Goal: Task Accomplishment & Management: Use online tool/utility

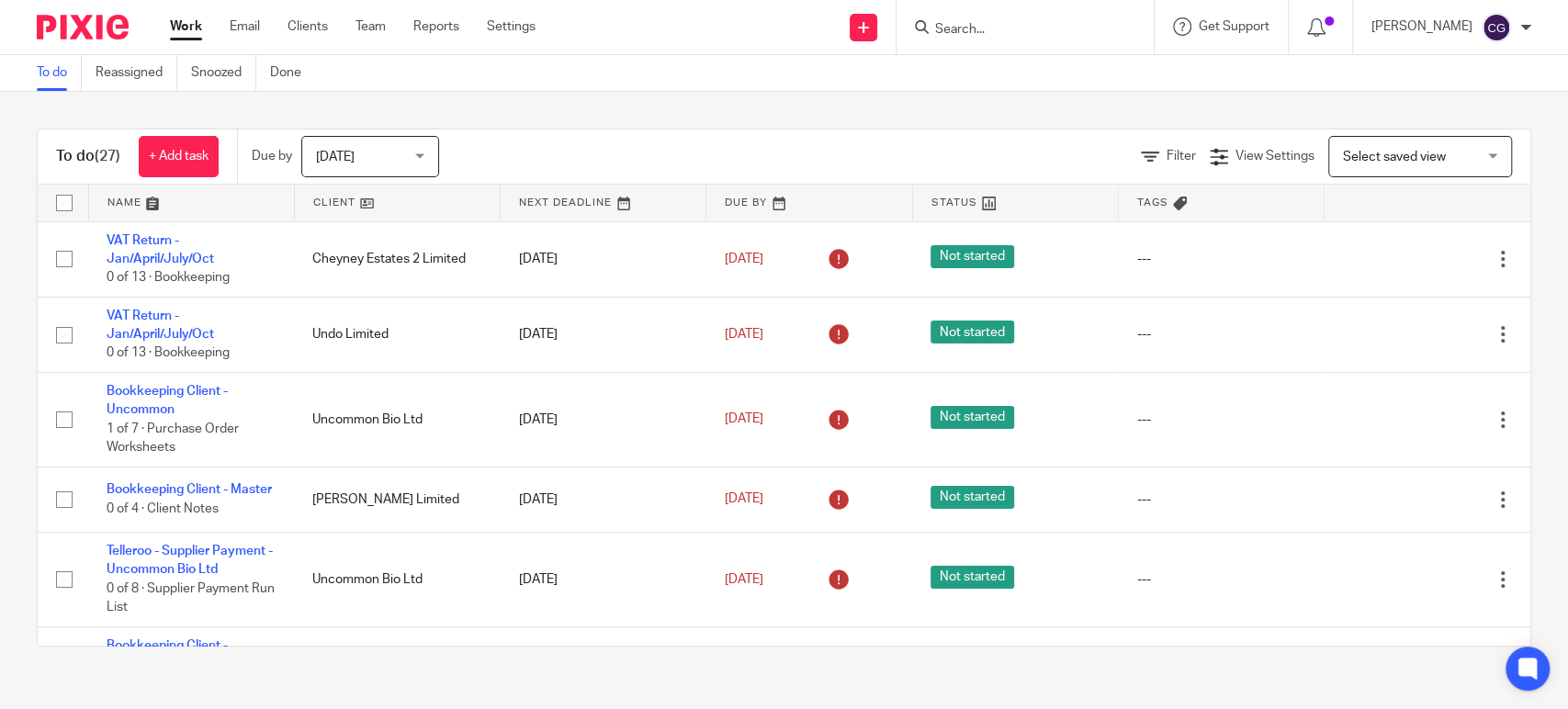
click at [421, 153] on div "Today Today" at bounding box center [370, 156] width 138 height 41
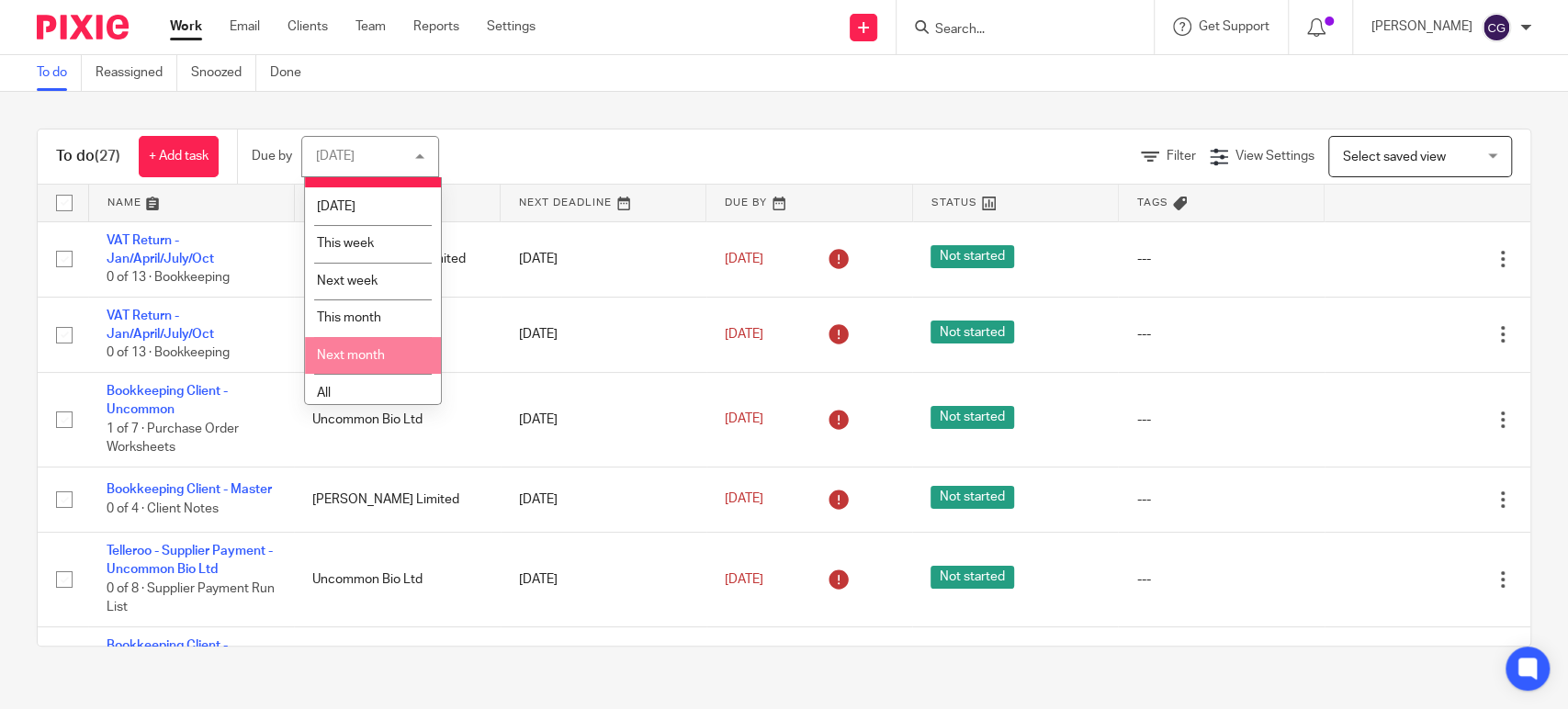
scroll to position [35, 0]
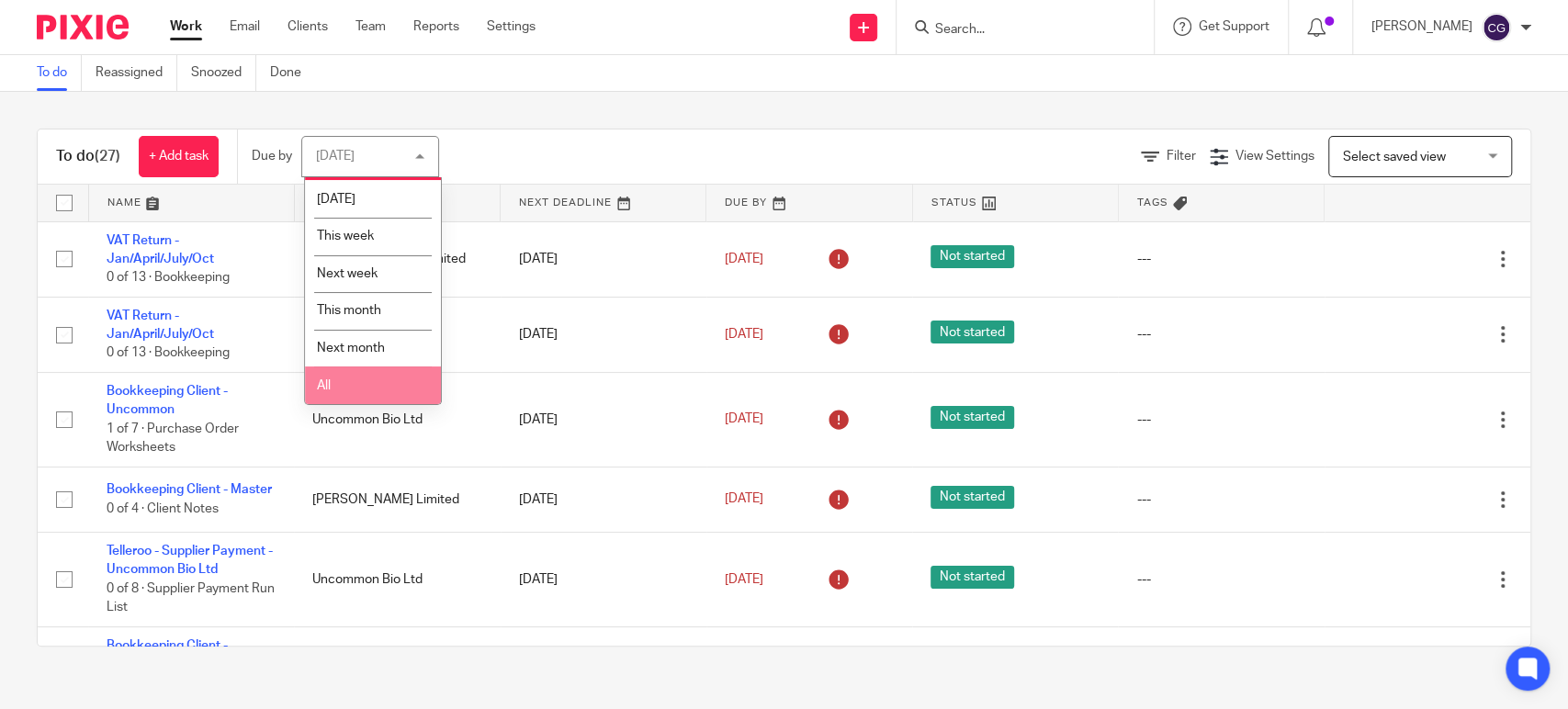
click at [331, 381] on li "All" at bounding box center [372, 385] width 136 height 37
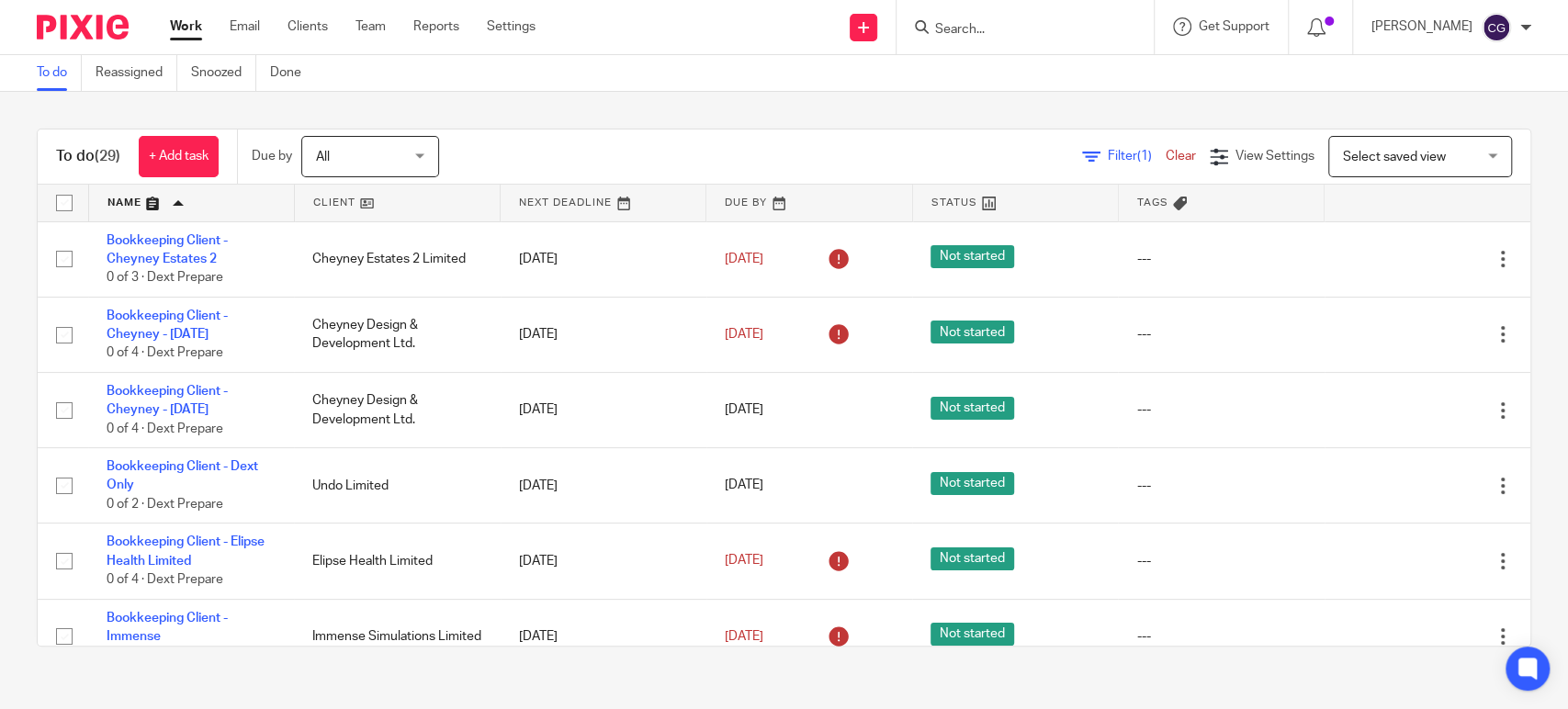
click at [126, 197] on link at bounding box center [192, 202] width 204 height 36
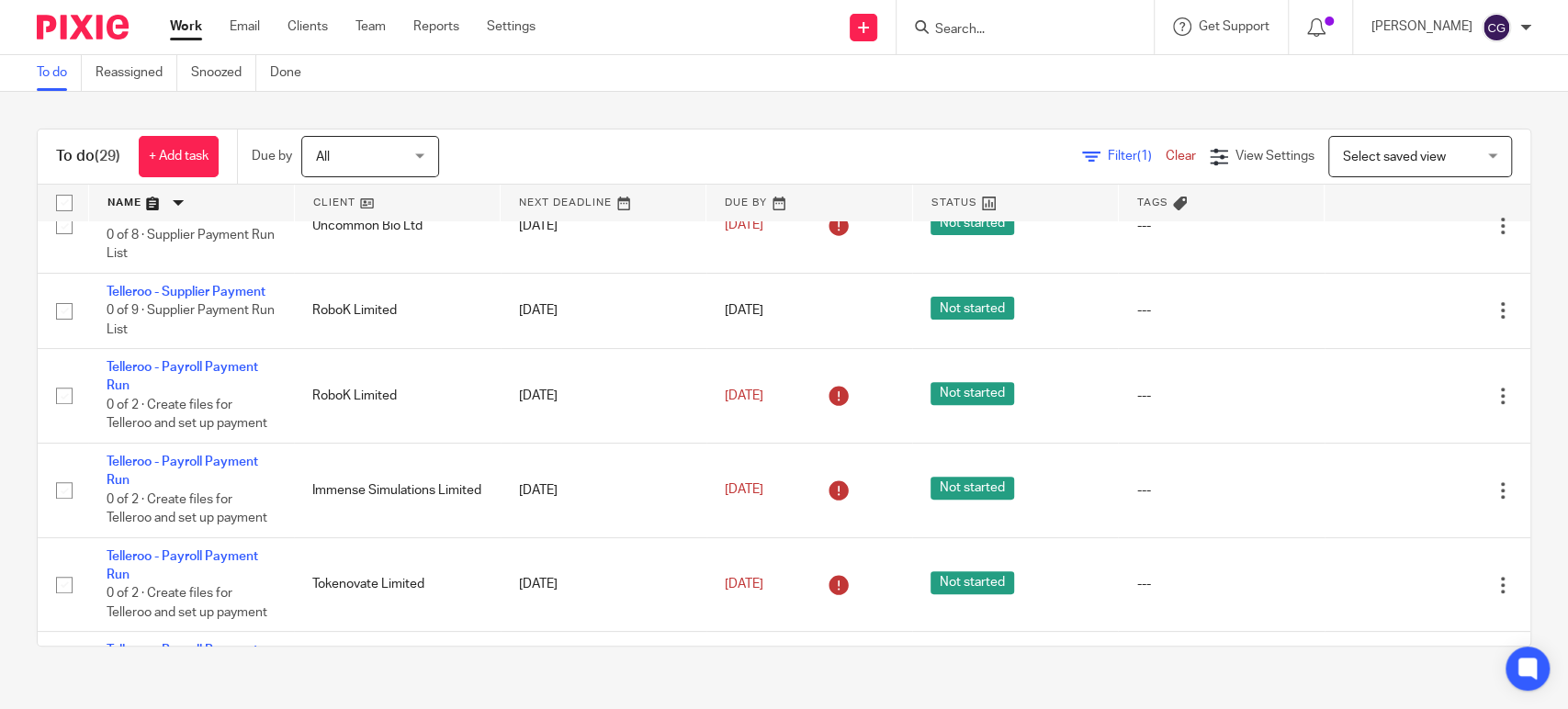
scroll to position [471, 0]
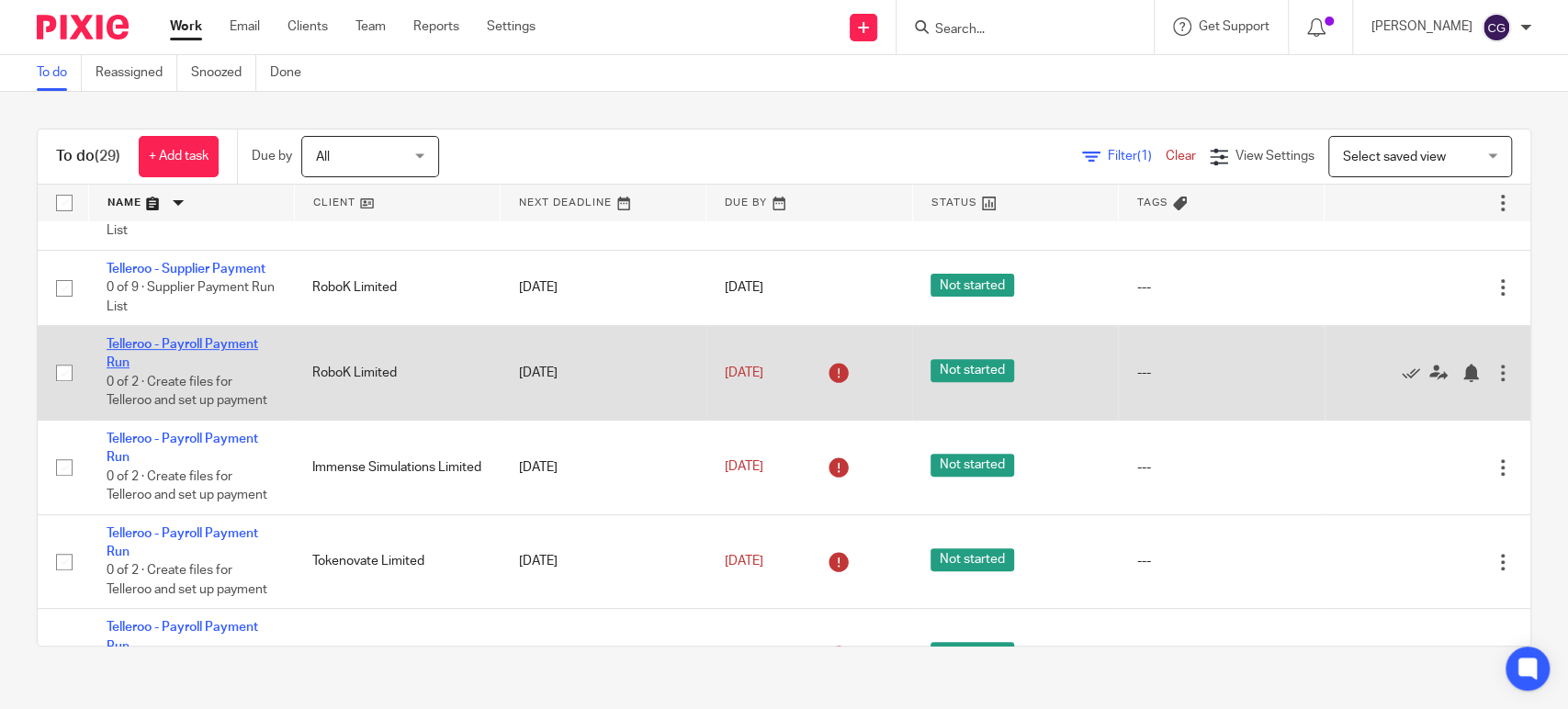
click at [193, 343] on link "Telleroo - Payroll Payment Run" at bounding box center [182, 354] width 151 height 31
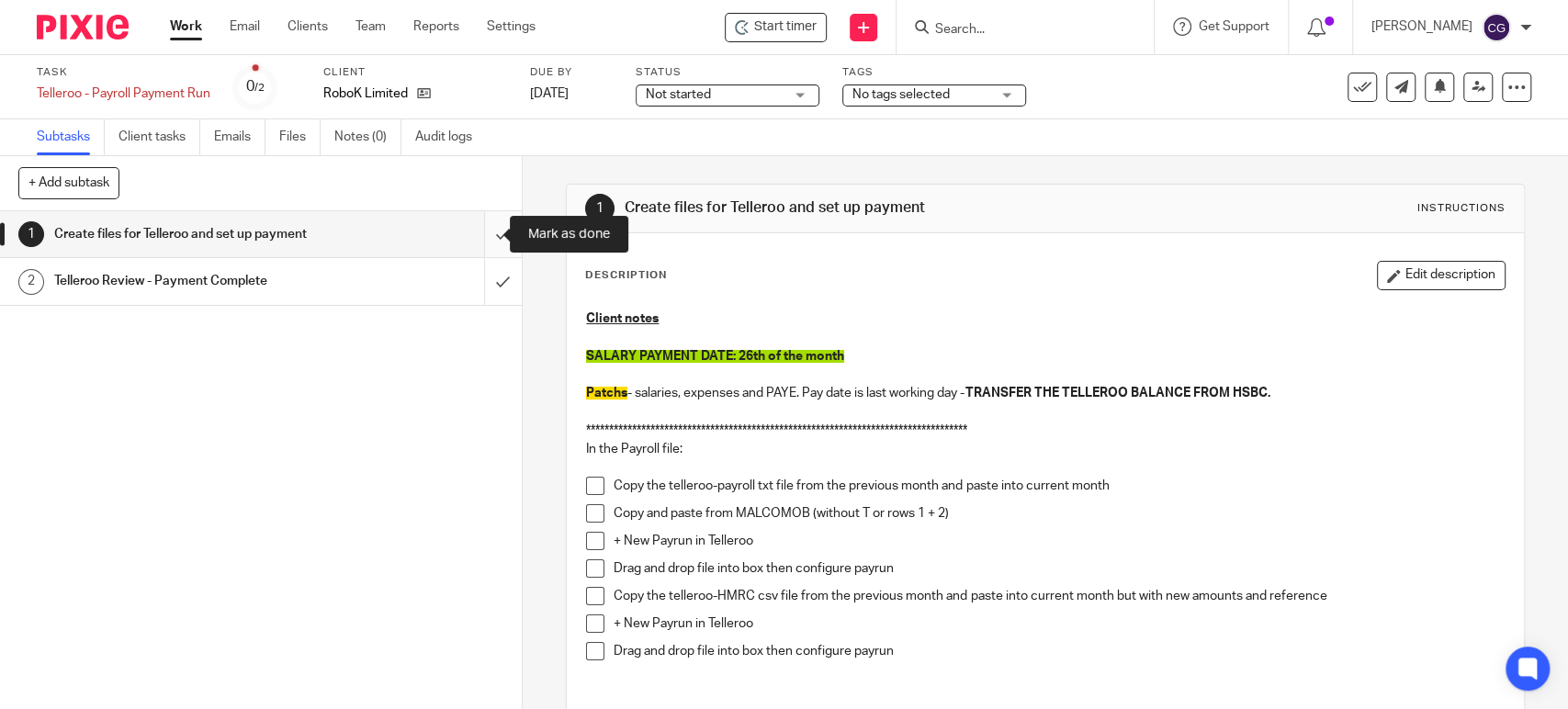
click at [487, 234] on input "submit" at bounding box center [260, 234] width 522 height 46
click at [478, 278] on input "submit" at bounding box center [260, 281] width 522 height 46
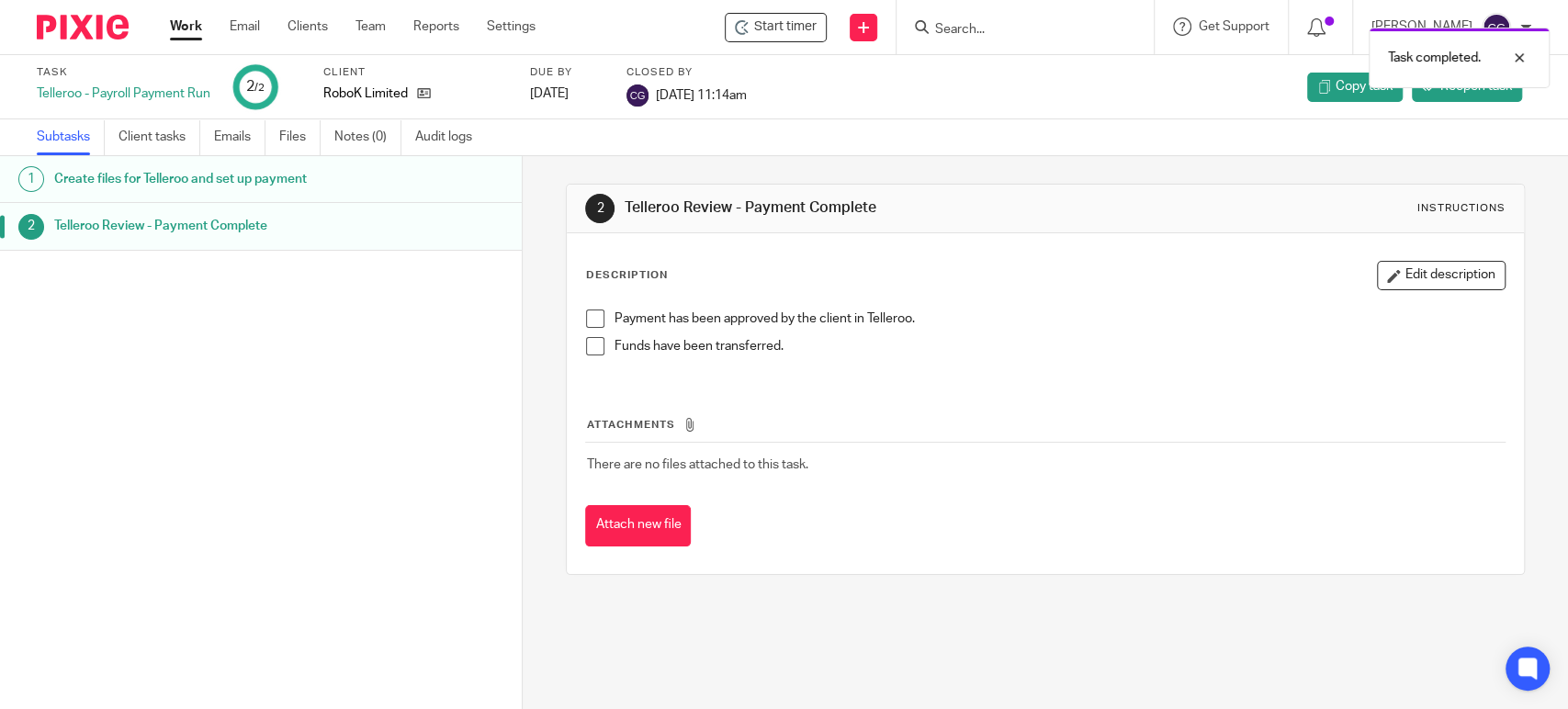
click at [179, 27] on link "Work" at bounding box center [186, 27] width 32 height 19
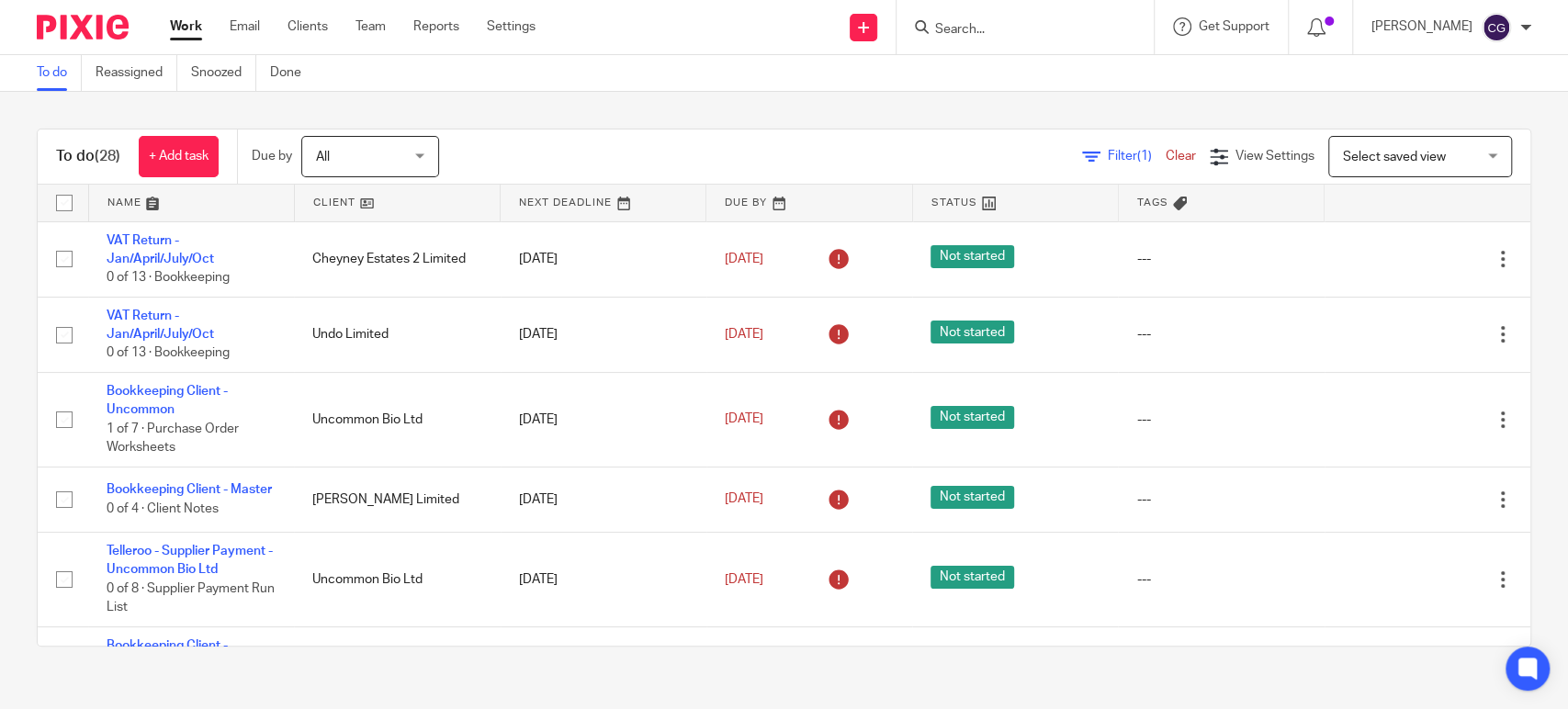
click at [130, 203] on link at bounding box center [192, 202] width 204 height 36
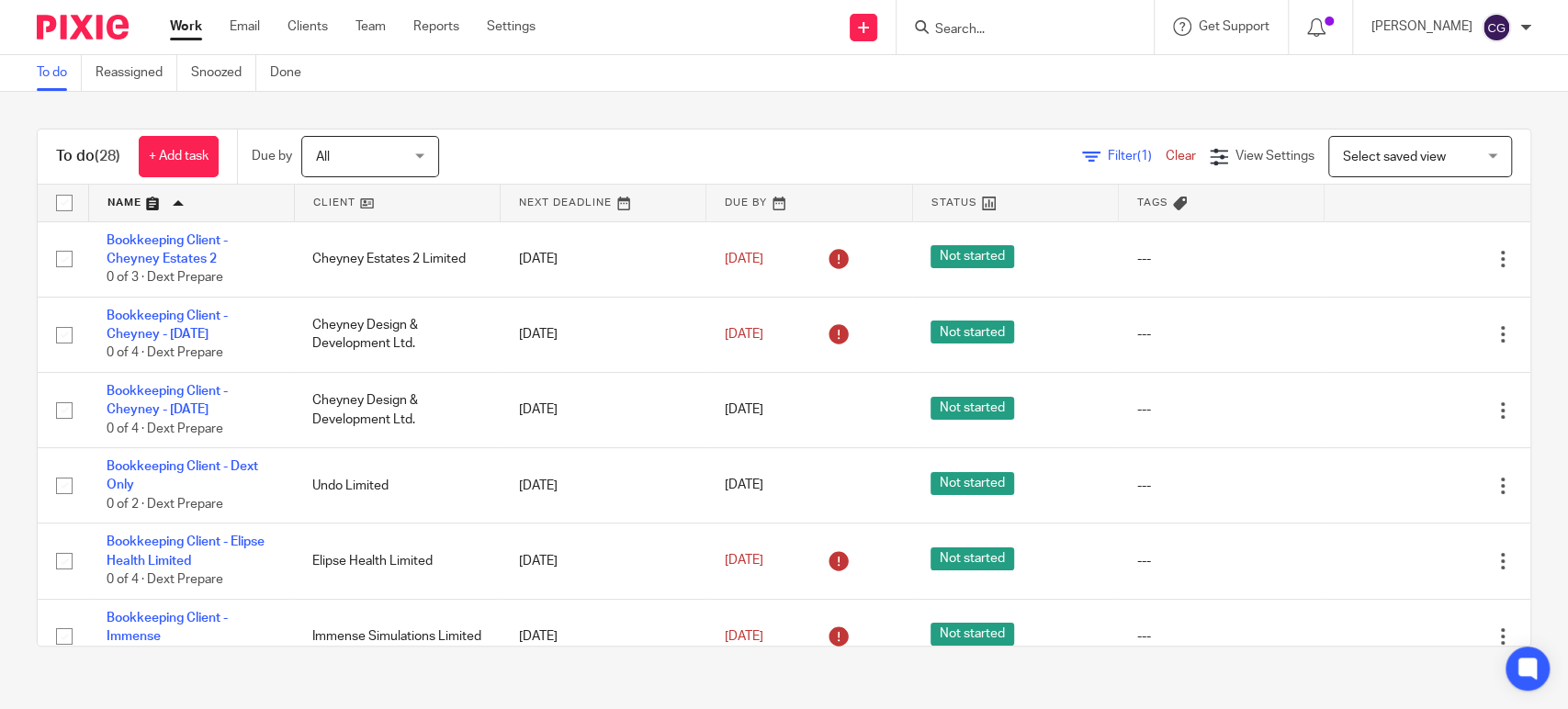
click at [130, 203] on link at bounding box center [192, 202] width 204 height 36
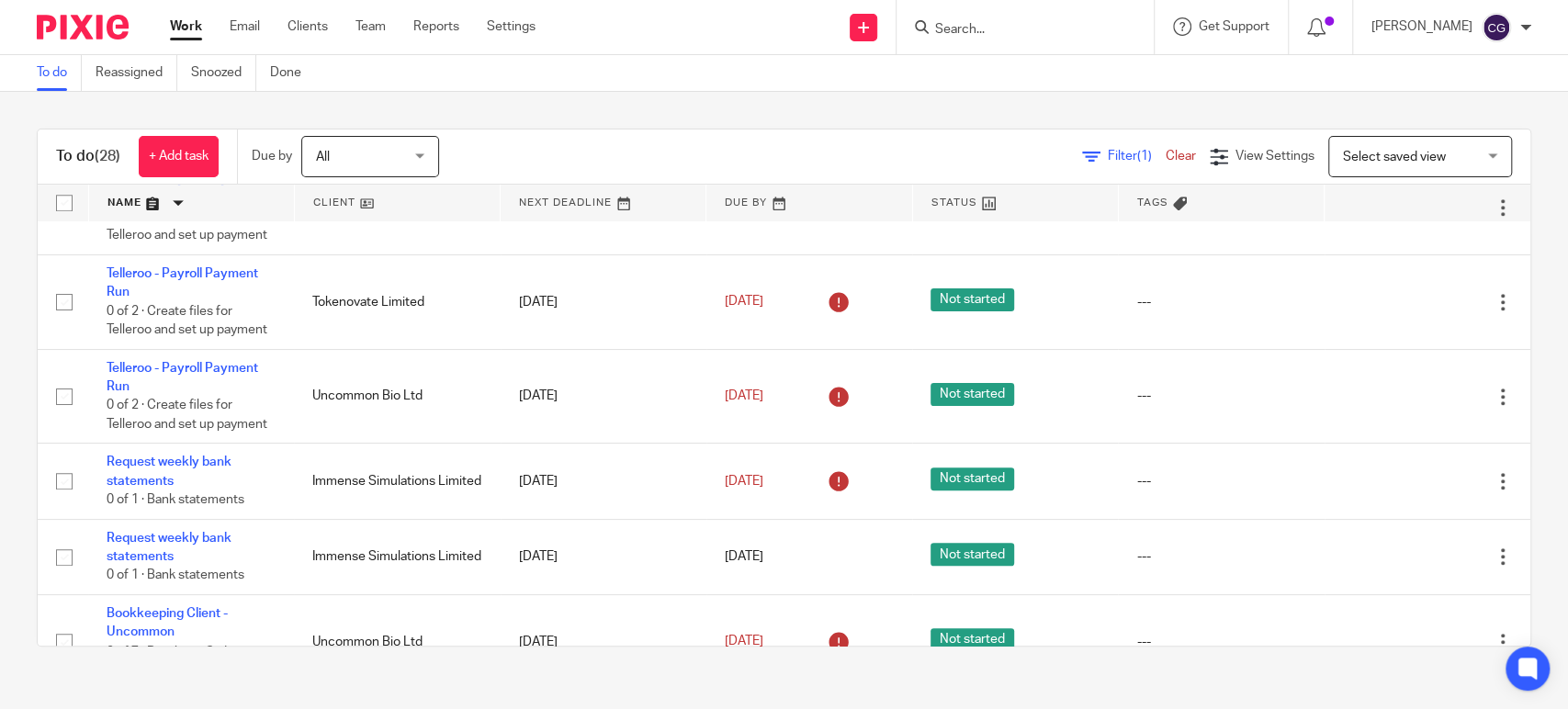
scroll to position [645, 0]
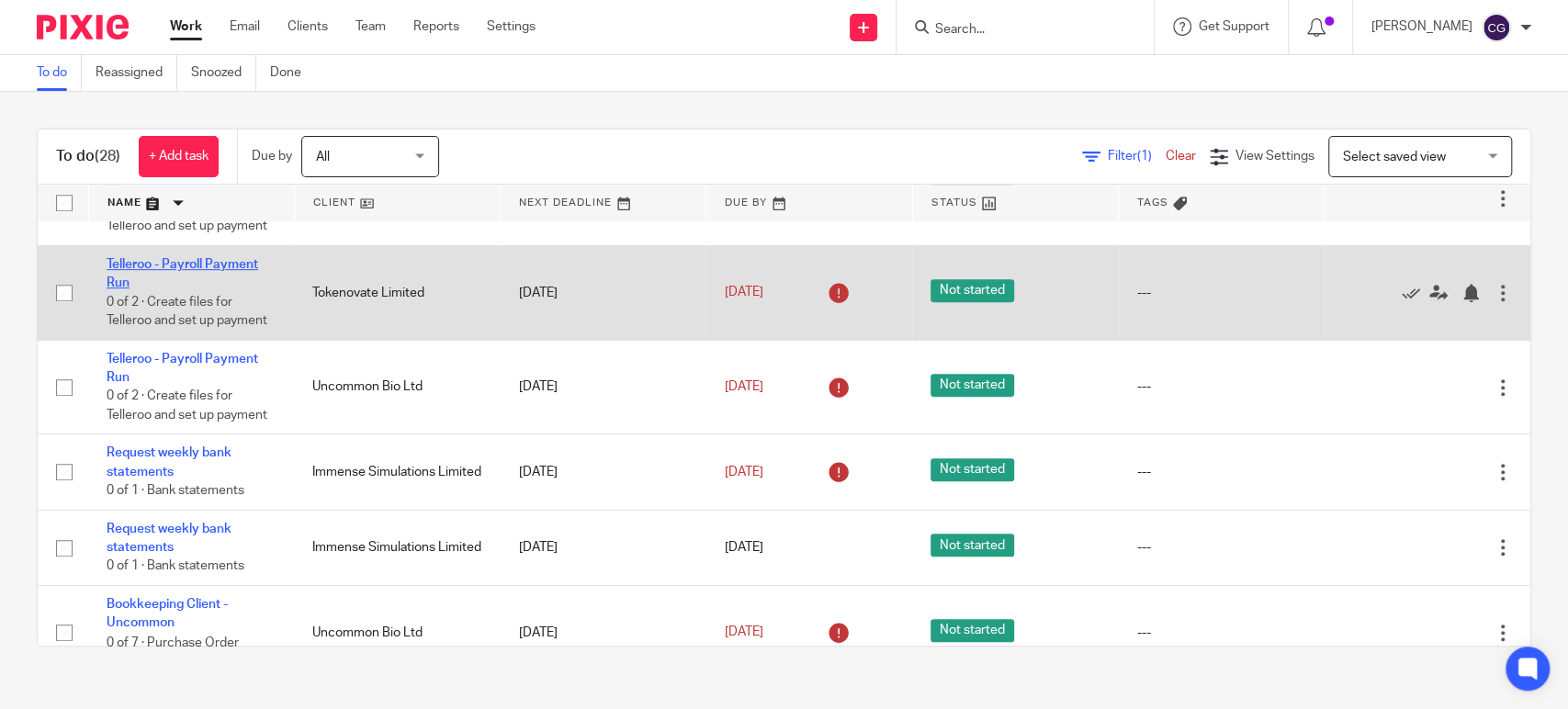
click at [198, 285] on link "Telleroo - Payroll Payment Run" at bounding box center [182, 274] width 151 height 31
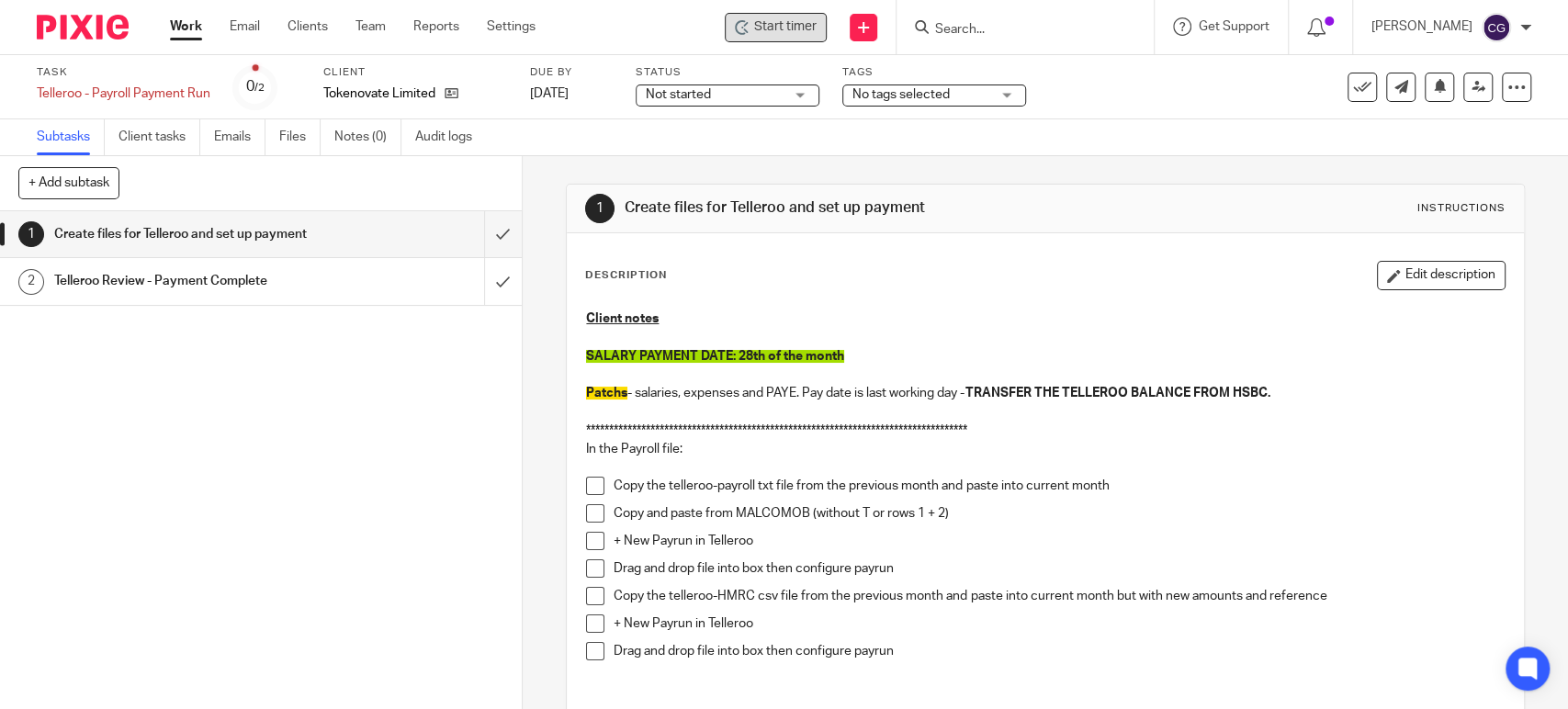
click at [803, 23] on span "Start timer" at bounding box center [785, 27] width 63 height 20
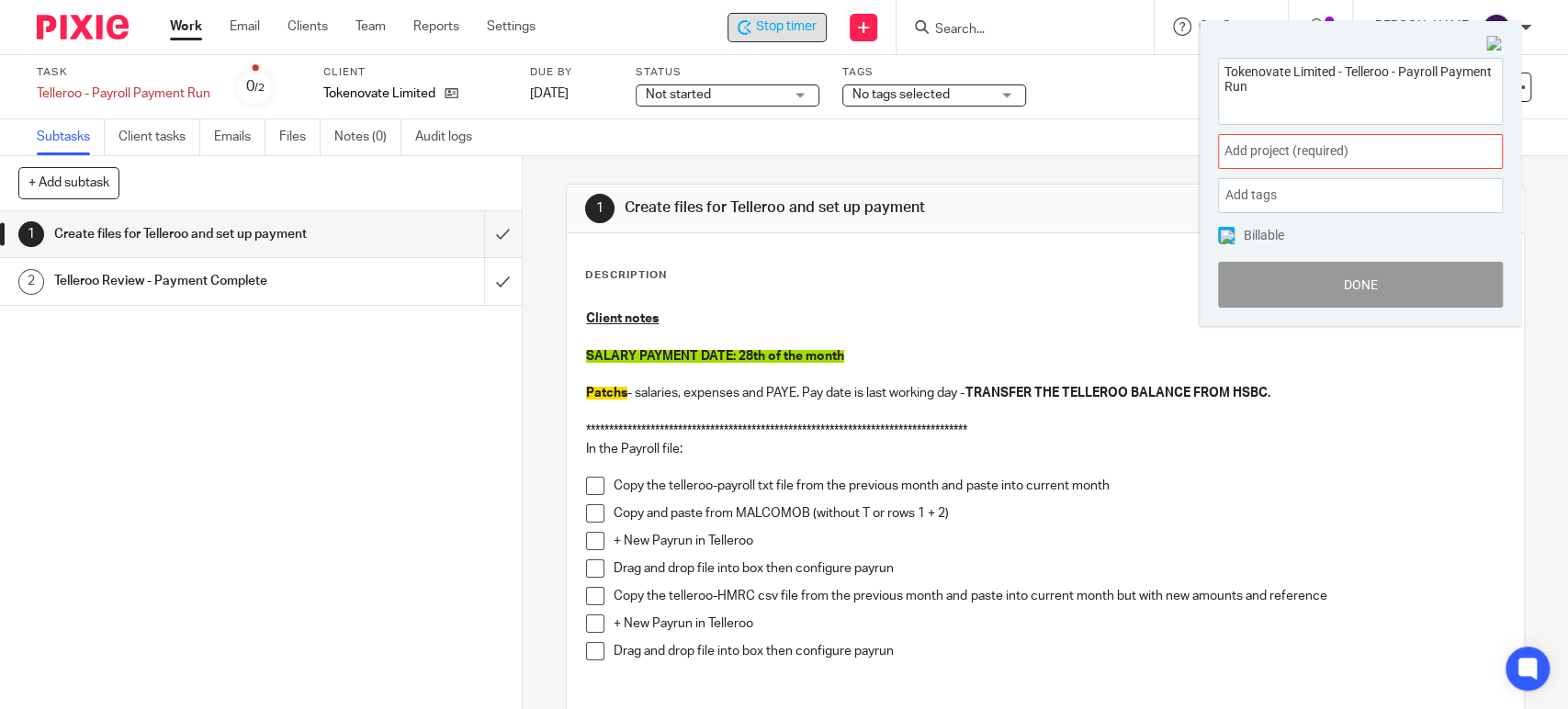
click at [1343, 158] on span "Add project (required) :" at bounding box center [1340, 151] width 232 height 20
drag, startPoint x: 1486, startPoint y: 213, endPoint x: 1486, endPoint y: 227, distance: 14.0
click at [1486, 227] on div "Tokenovate Limited - Telleroo - Payroll Payment Run Add project (required) : Ad…" at bounding box center [1360, 183] width 321 height 287
click at [1424, 156] on span "Add project (required) :" at bounding box center [1340, 151] width 232 height 20
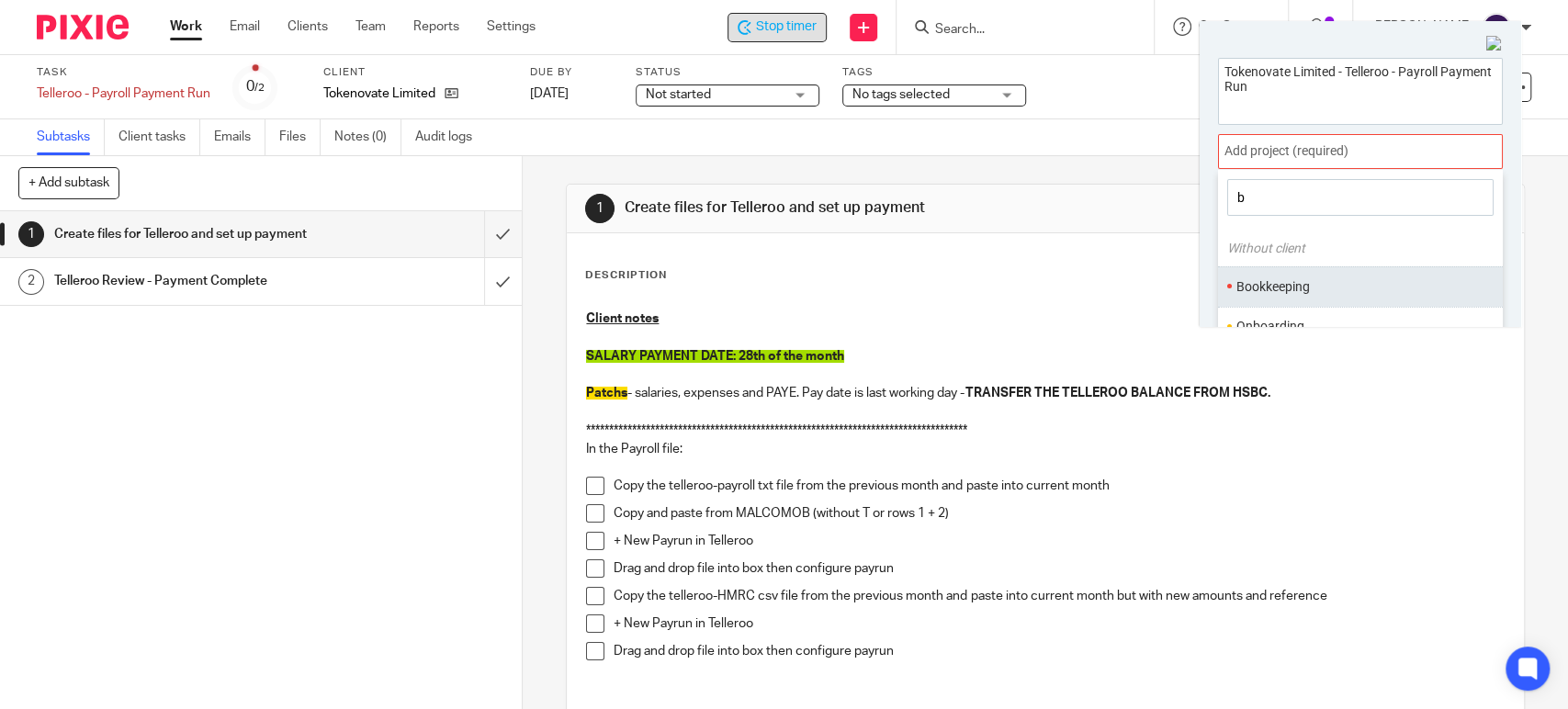
type input "b"
click at [1282, 283] on li "Bookkeeping" at bounding box center [1356, 287] width 240 height 20
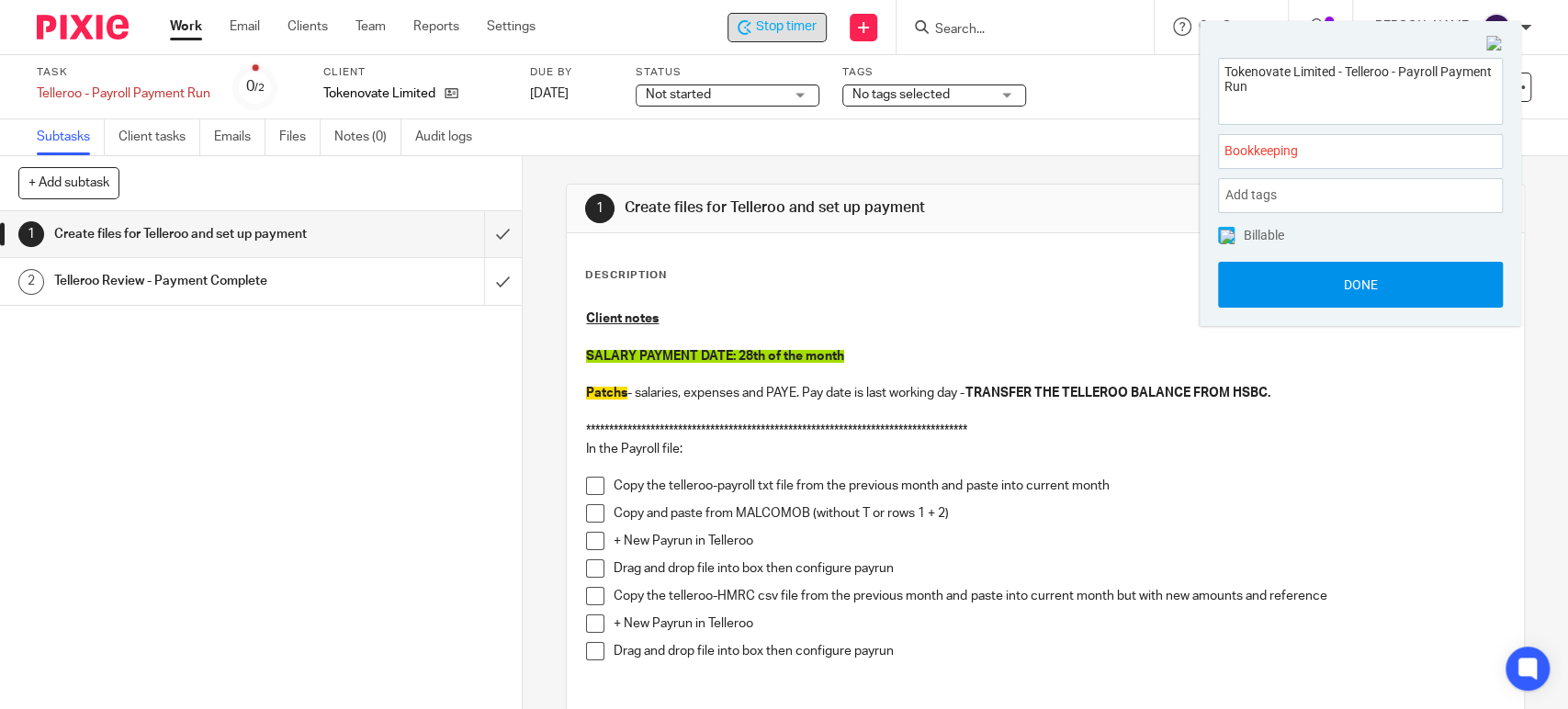
click at [1362, 278] on button "Done" at bounding box center [1360, 284] width 285 height 46
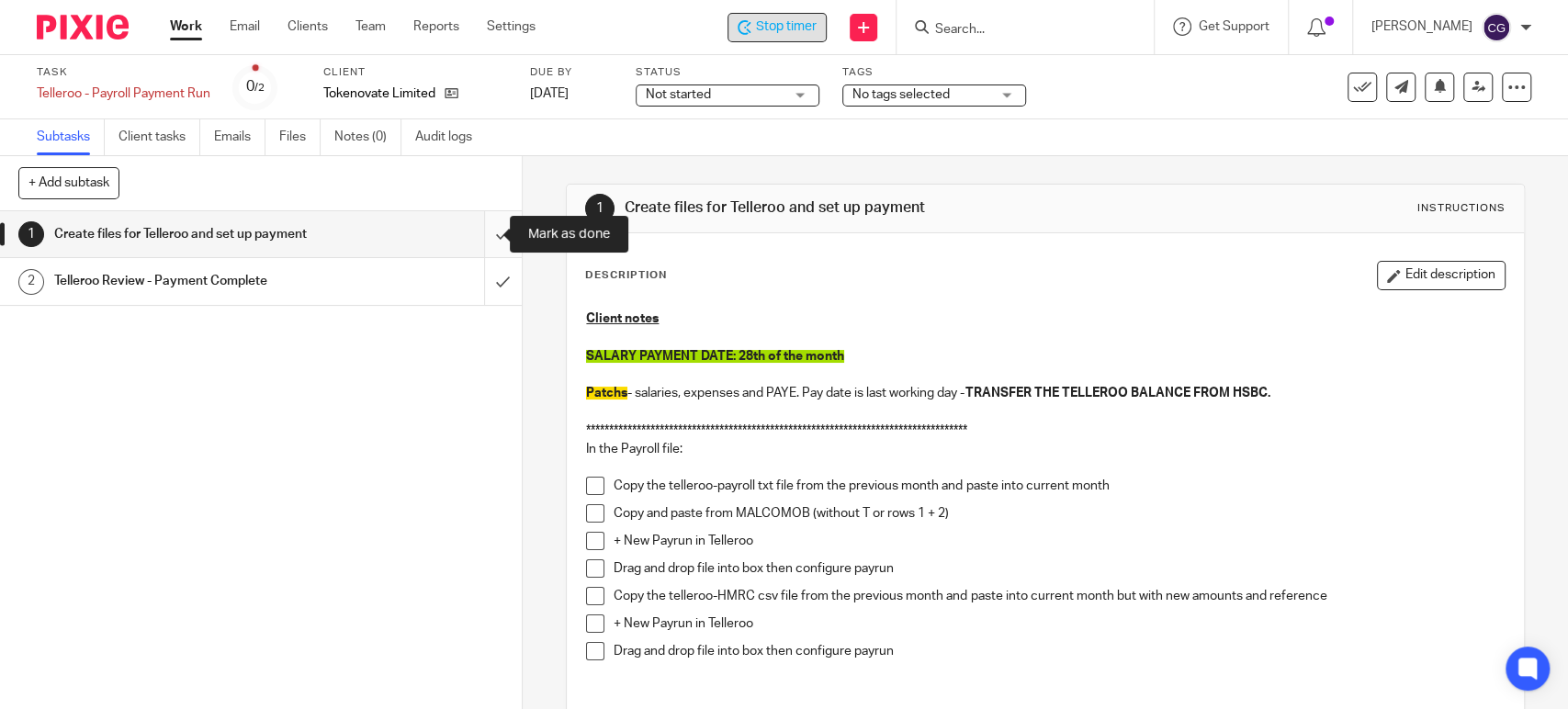
click at [477, 238] on input "submit" at bounding box center [260, 234] width 522 height 46
